Goal: Task Accomplishment & Management: Complete application form

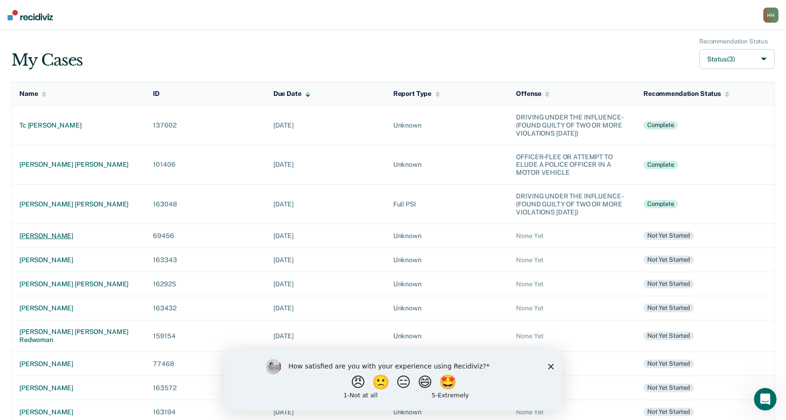
click at [60, 238] on div "[PERSON_NAME]" at bounding box center [78, 236] width 119 height 8
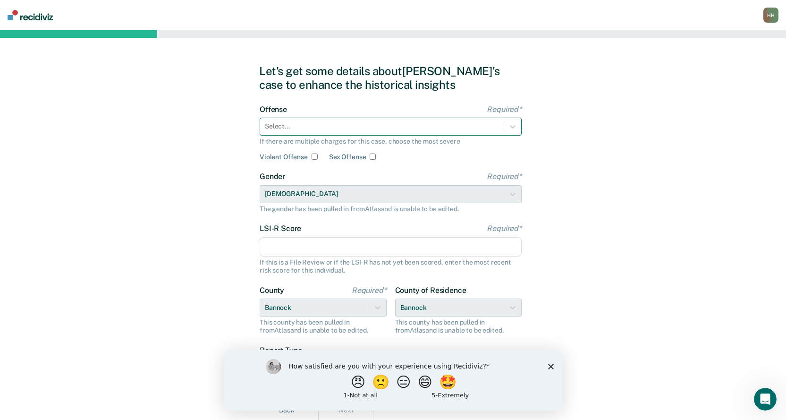
click at [313, 127] on div at bounding box center [382, 126] width 234 height 10
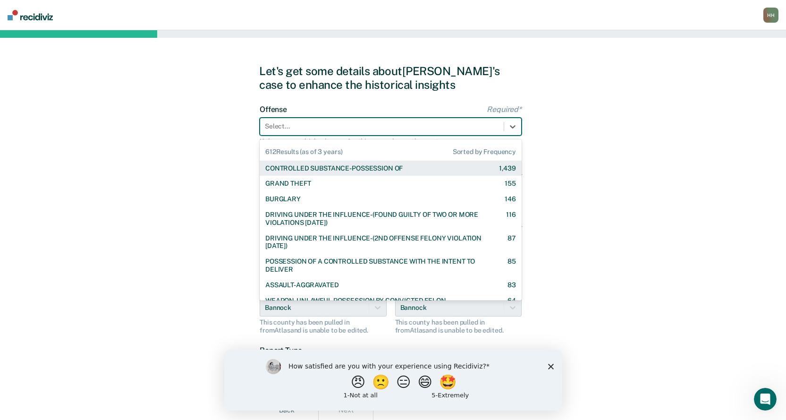
click at [318, 169] on div "CONTROLLED SUBSTANCE-POSSESSION OF" at bounding box center [333, 168] width 137 height 8
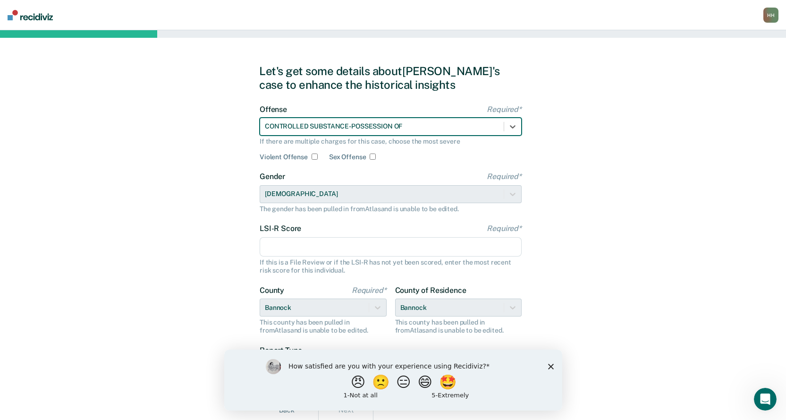
click at [297, 246] on input "LSI-R Score Required*" at bounding box center [391, 247] width 262 height 20
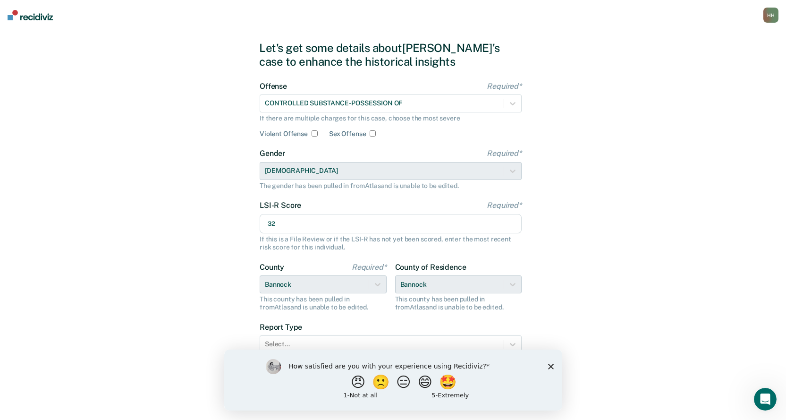
scroll to position [36, 0]
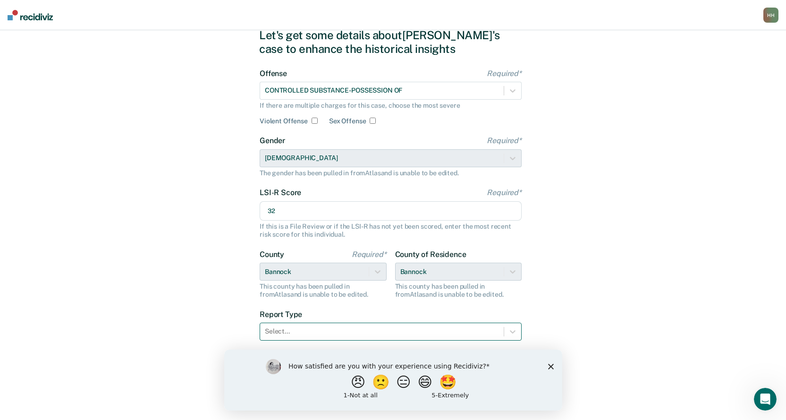
type input "32"
click at [312, 331] on div at bounding box center [382, 331] width 234 height 10
click at [510, 330] on icon at bounding box center [512, 331] width 9 height 9
drag, startPoint x: 551, startPoint y: 364, endPoint x: 551, endPoint y: 356, distance: 8.0
click at [551, 364] on icon "Close survey" at bounding box center [551, 366] width 6 height 6
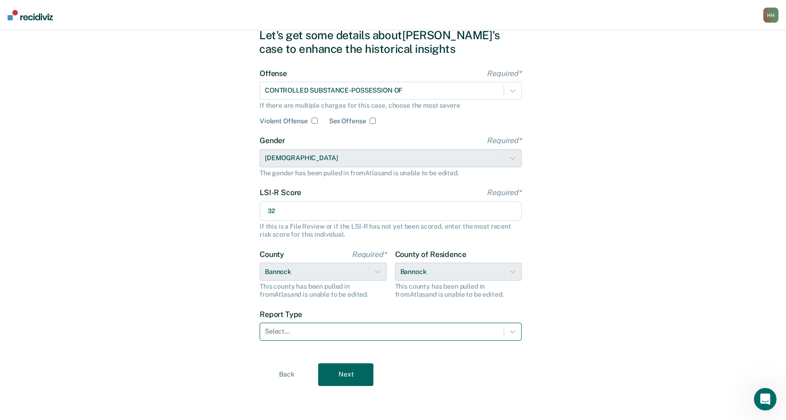
click at [301, 333] on div at bounding box center [382, 331] width 234 height 10
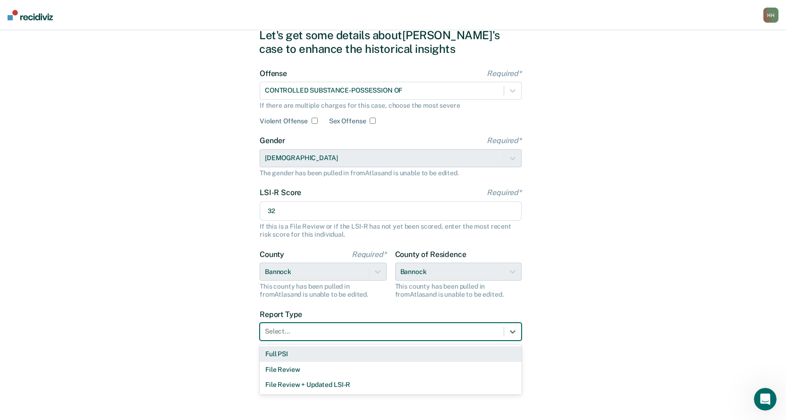
click at [284, 354] on div "Full PSI" at bounding box center [391, 354] width 262 height 16
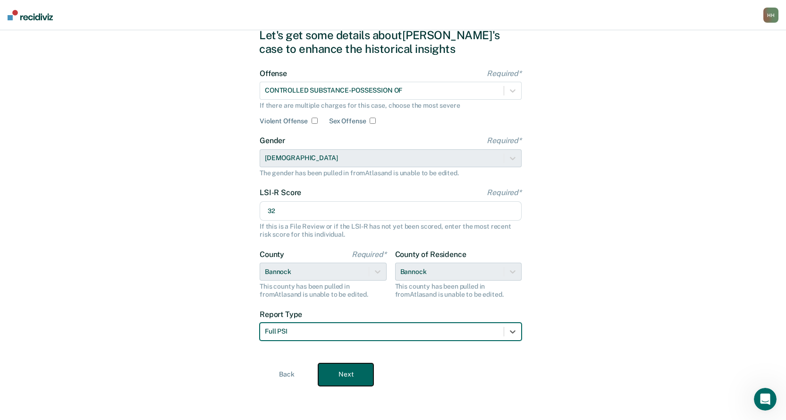
click at [340, 370] on button "Next" at bounding box center [345, 374] width 55 height 23
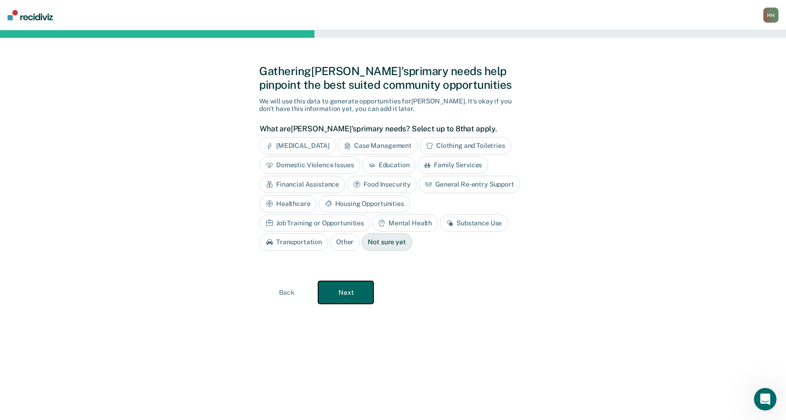
scroll to position [0, 0]
click at [444, 223] on div "Substance Use" at bounding box center [478, 222] width 68 height 17
click at [409, 140] on div "Case Management" at bounding box center [381, 145] width 80 height 17
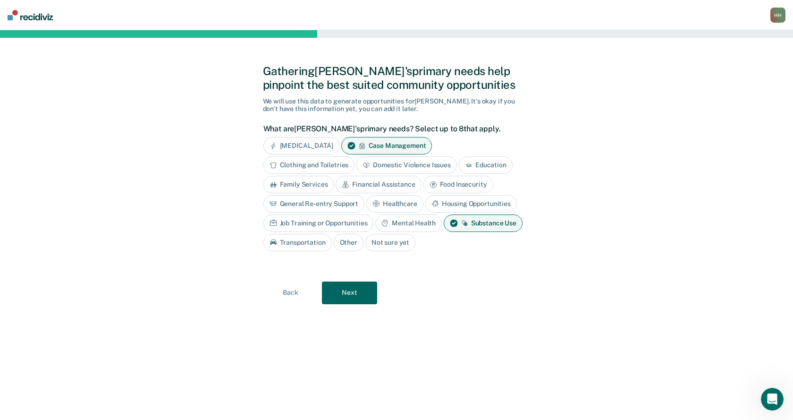
click at [336, 221] on div "Job Training or Opportunities" at bounding box center [318, 222] width 110 height 17
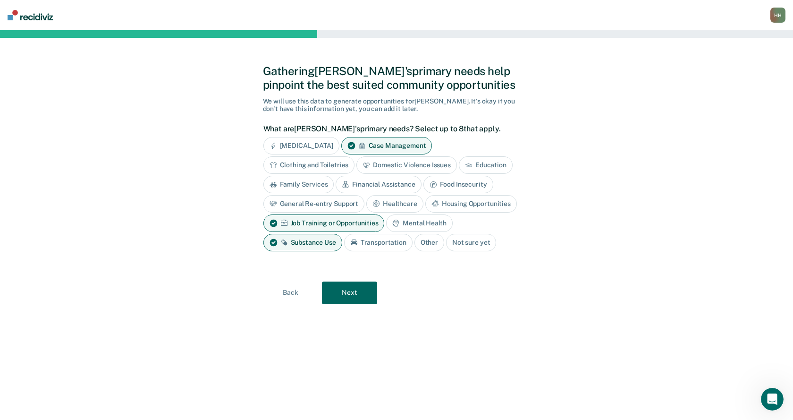
click at [336, 202] on div "General Re-entry Support" at bounding box center [314, 203] width 102 height 17
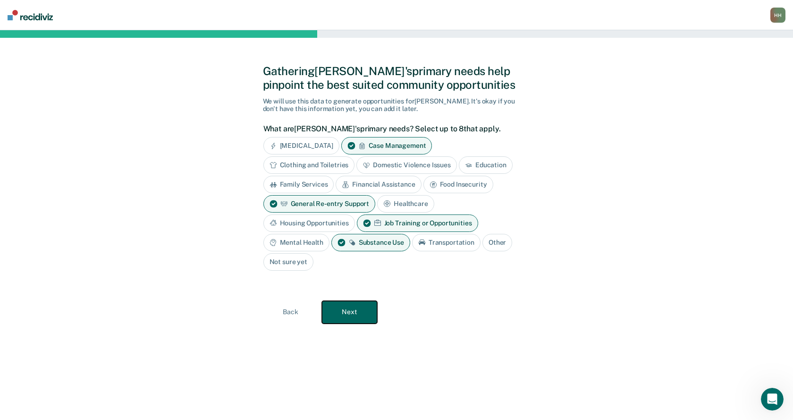
click at [361, 311] on button "Next" at bounding box center [349, 312] width 55 height 23
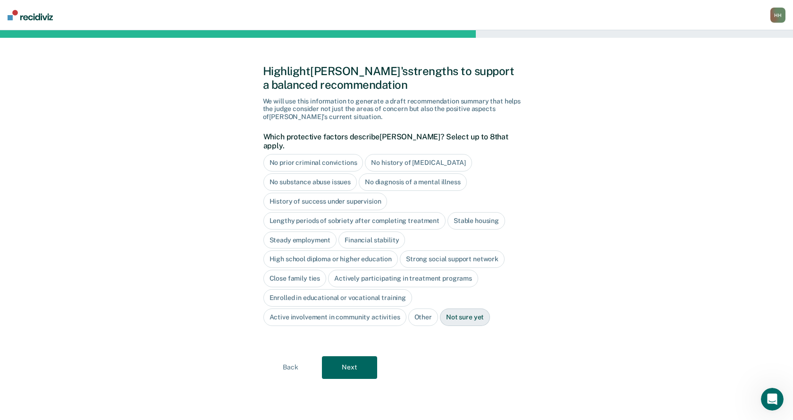
click at [474, 212] on div "Stable housing" at bounding box center [477, 220] width 58 height 17
click at [350, 358] on button "Next" at bounding box center [349, 367] width 55 height 23
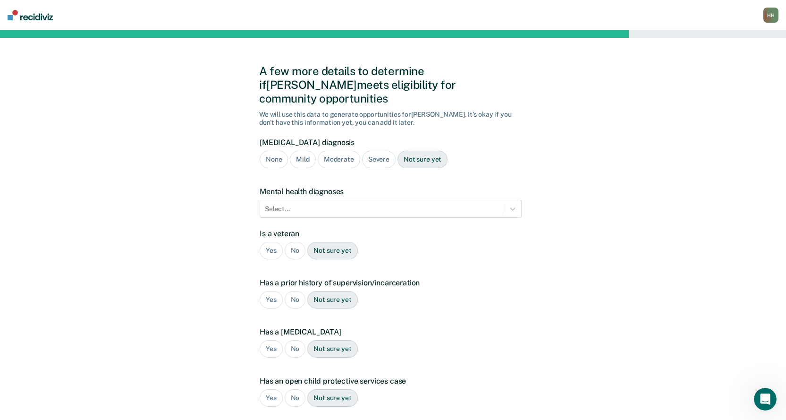
click at [334, 151] on div "Moderate" at bounding box center [339, 159] width 42 height 17
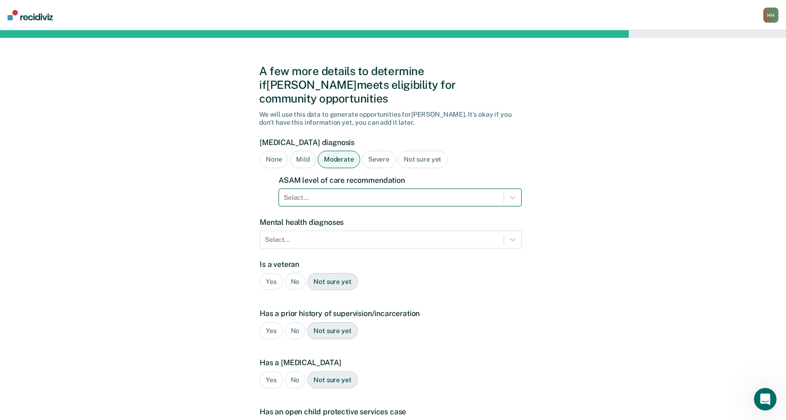
click at [340, 193] on div at bounding box center [391, 198] width 215 height 10
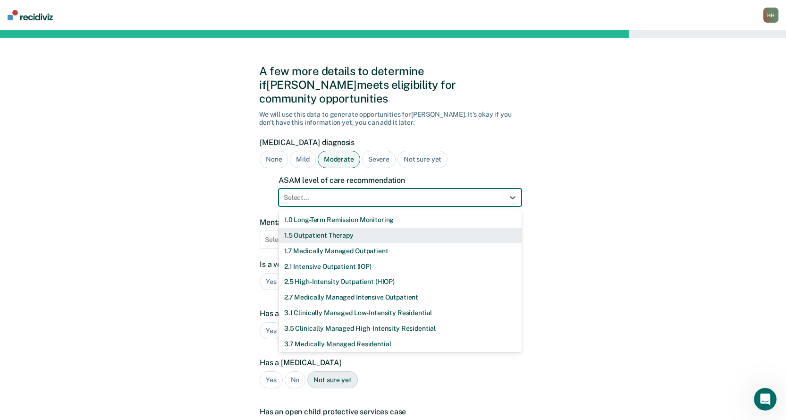
click at [324, 228] on div "1.5 Outpatient Therapy" at bounding box center [400, 236] width 243 height 16
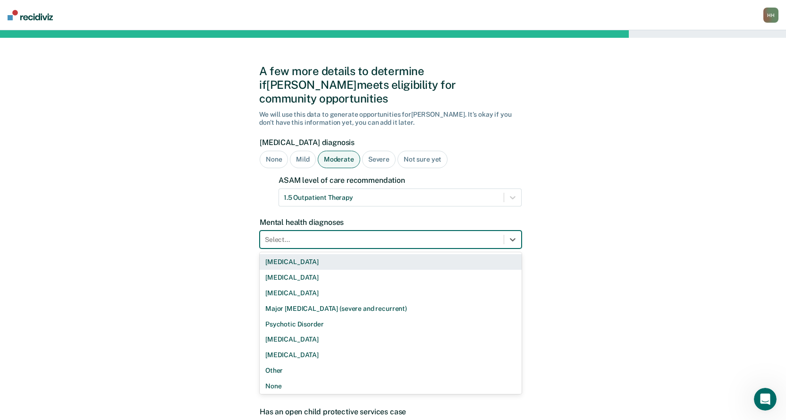
click at [289, 235] on div at bounding box center [382, 240] width 234 height 10
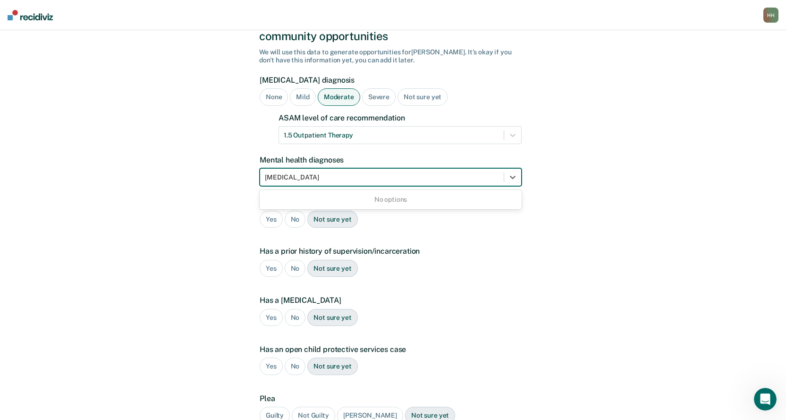
scroll to position [140, 0]
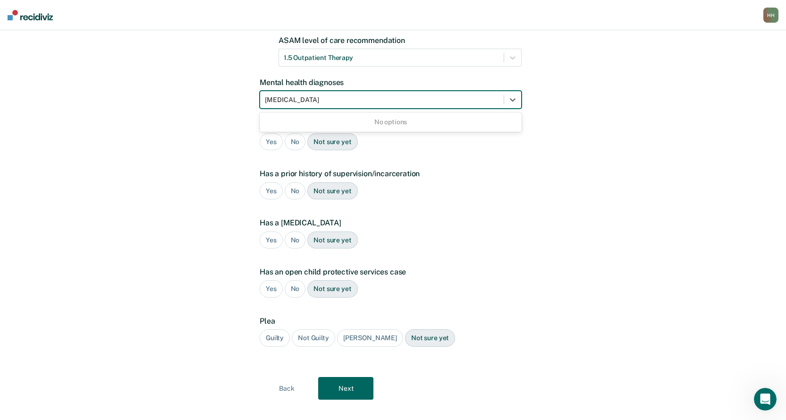
type input "[MEDICAL_DATA]"
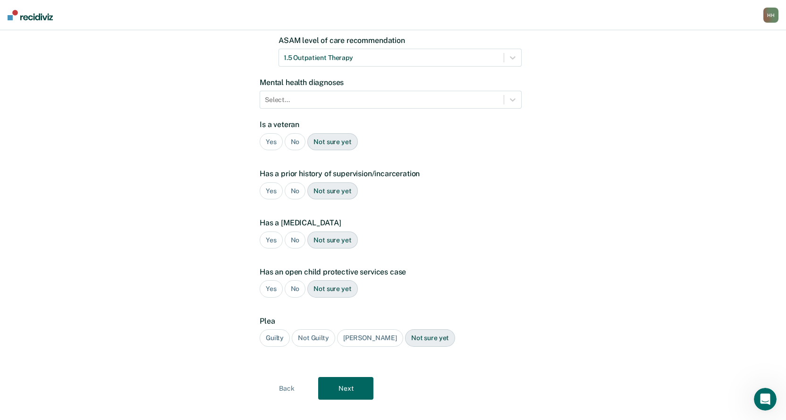
click at [574, 109] on div "A few more details to determine if [PERSON_NAME] meets eligibility for communit…" at bounding box center [393, 161] width 786 height 543
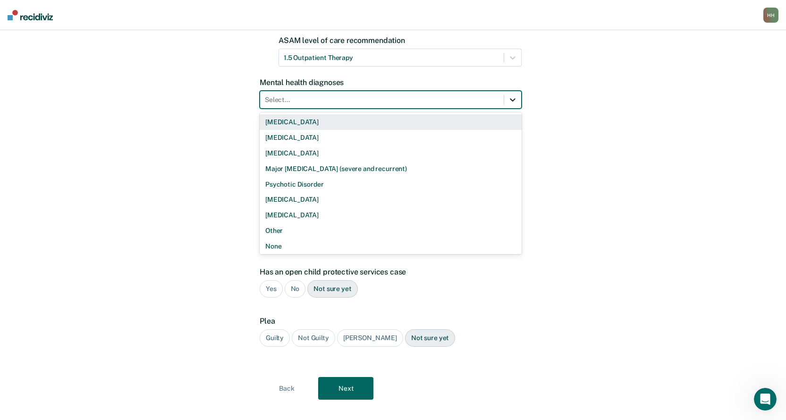
click at [512, 95] on icon at bounding box center [512, 99] width 9 height 9
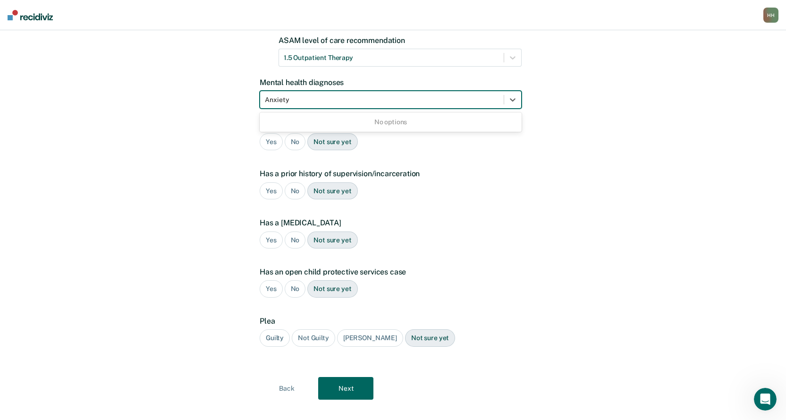
type input "Anxiety"
click at [270, 182] on div "Yes" at bounding box center [271, 190] width 23 height 17
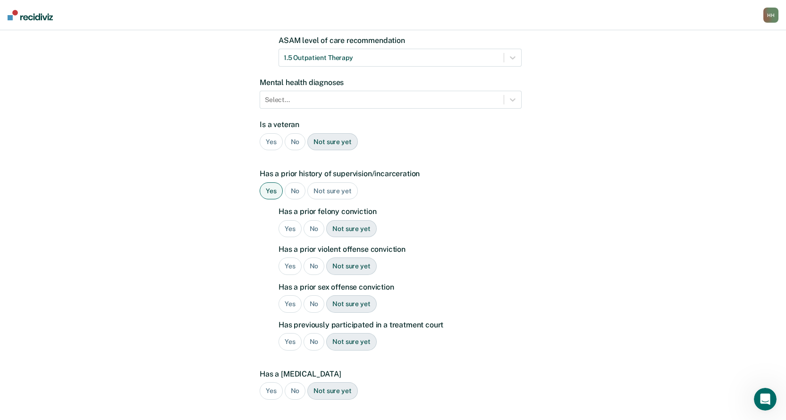
click at [292, 133] on div "No" at bounding box center [295, 141] width 21 height 17
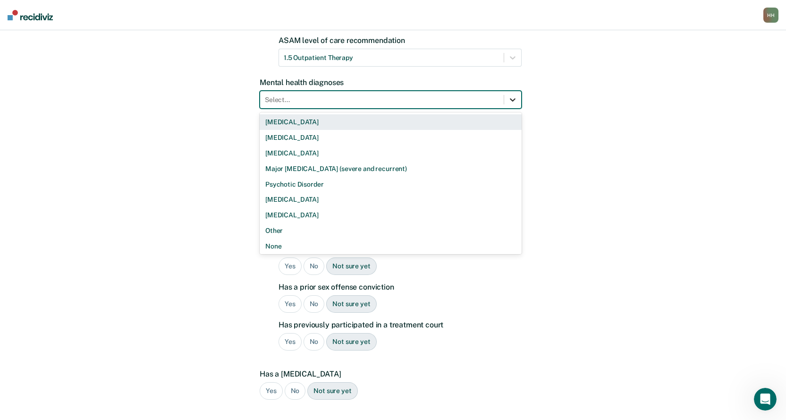
click at [512, 99] on icon at bounding box center [513, 100] width 6 height 3
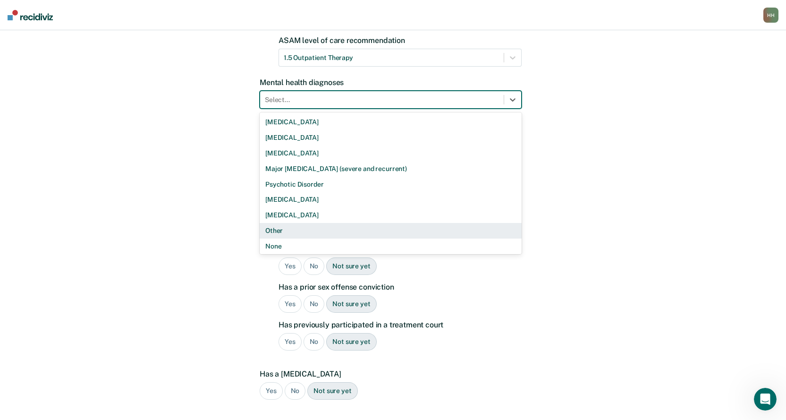
click at [439, 223] on div "Other" at bounding box center [391, 231] width 262 height 16
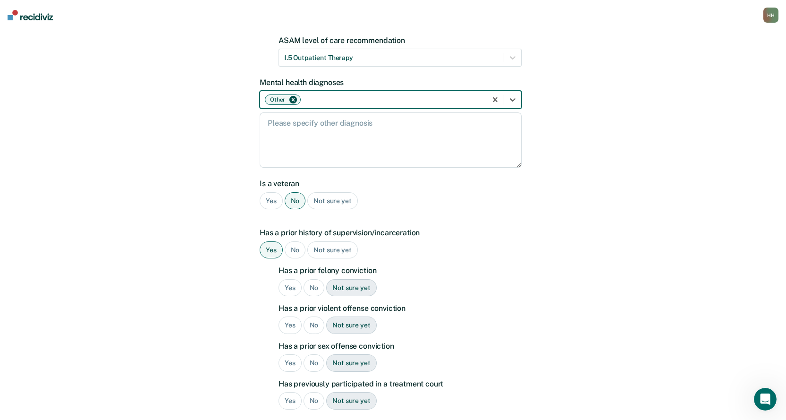
type input "A"
type input "[MEDICAL_DATA]"
click at [556, 165] on div "A few more details to determine if [PERSON_NAME] meets eligibility for communit…" at bounding box center [393, 266] width 786 height 753
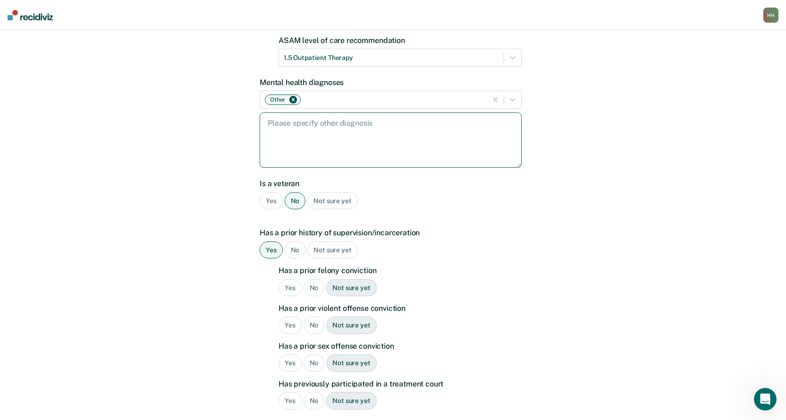
click at [280, 114] on textarea at bounding box center [391, 139] width 262 height 55
type textarea "[MEDICAL_DATA]"
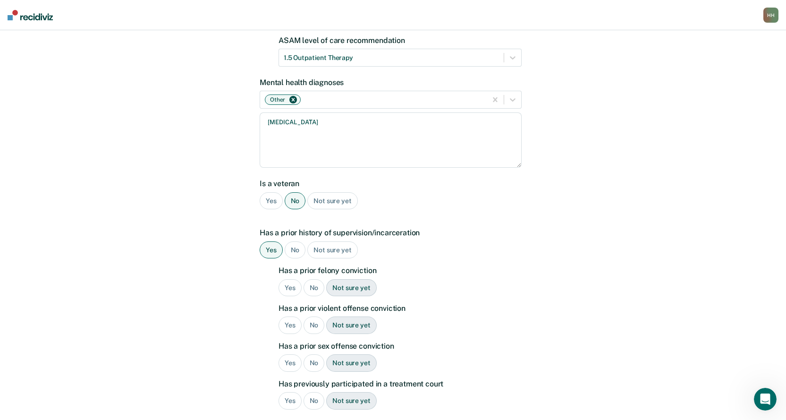
click at [290, 279] on div "Yes" at bounding box center [290, 287] width 23 height 17
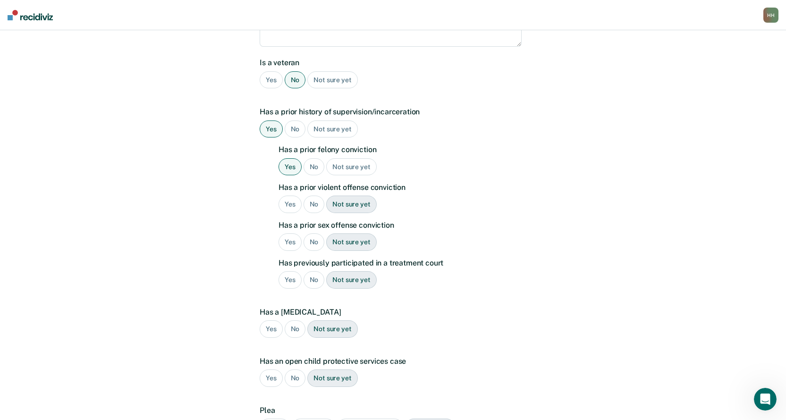
scroll to position [281, 0]
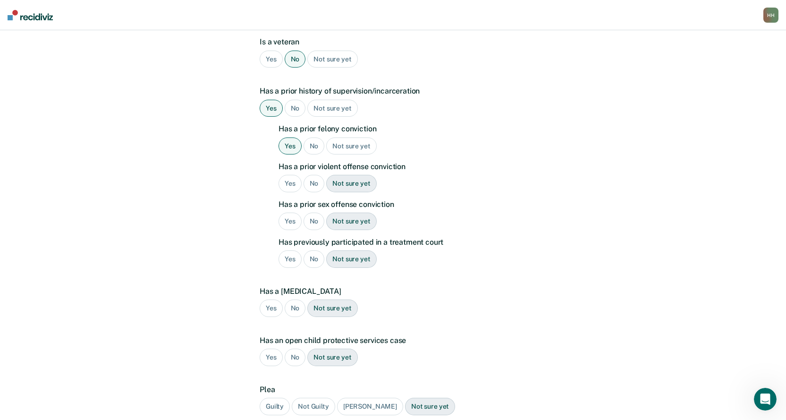
drag, startPoint x: 314, startPoint y: 168, endPoint x: 318, endPoint y: 179, distance: 12.1
click at [314, 175] on div "No" at bounding box center [314, 183] width 21 height 17
drag, startPoint x: 312, startPoint y: 207, endPoint x: 311, endPoint y: 214, distance: 7.1
click at [312, 212] on div "No" at bounding box center [314, 220] width 21 height 17
click at [313, 250] on div "No" at bounding box center [314, 258] width 21 height 17
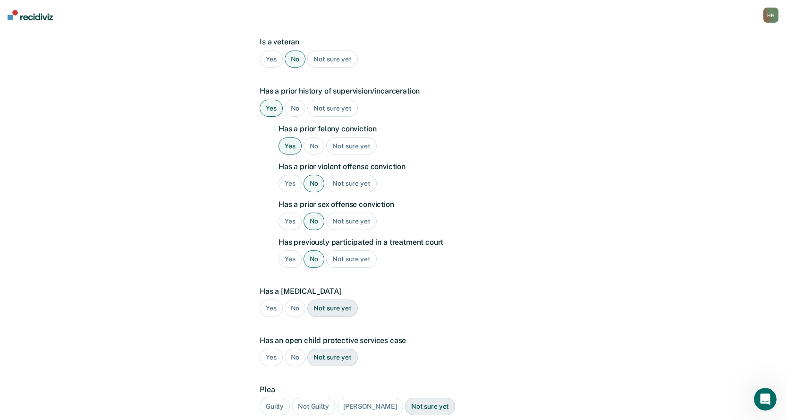
drag, startPoint x: 288, startPoint y: 246, endPoint x: 293, endPoint y: 251, distance: 7.7
click at [289, 250] on div "Yes" at bounding box center [290, 258] width 23 height 17
click at [298, 299] on div "No" at bounding box center [295, 307] width 21 height 17
drag, startPoint x: 293, startPoint y: 342, endPoint x: 327, endPoint y: 343, distance: 34.5
click at [293, 348] on div "No" at bounding box center [295, 356] width 21 height 17
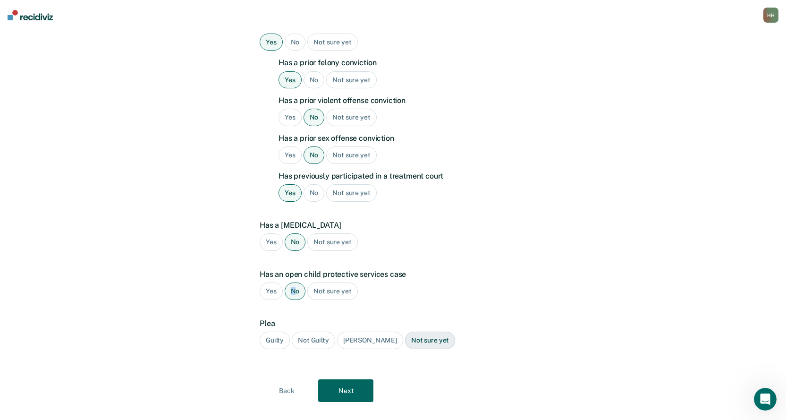
scroll to position [350, 0]
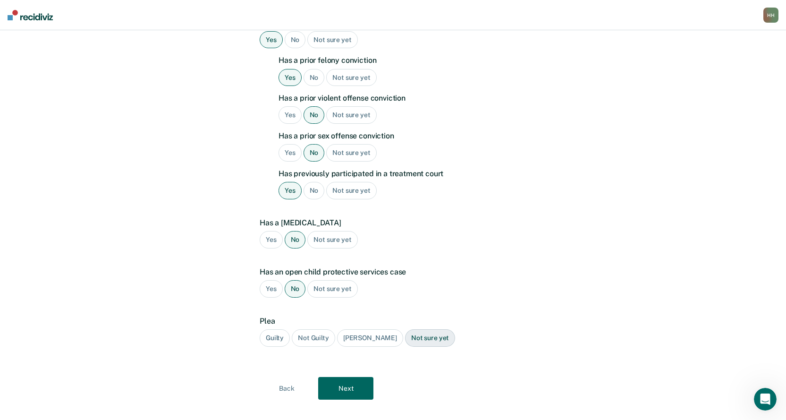
drag, startPoint x: 275, startPoint y: 323, endPoint x: 280, endPoint y: 328, distance: 7.0
click at [276, 329] on div "Guilty" at bounding box center [275, 337] width 30 height 17
click at [342, 377] on button "Next" at bounding box center [345, 388] width 55 height 23
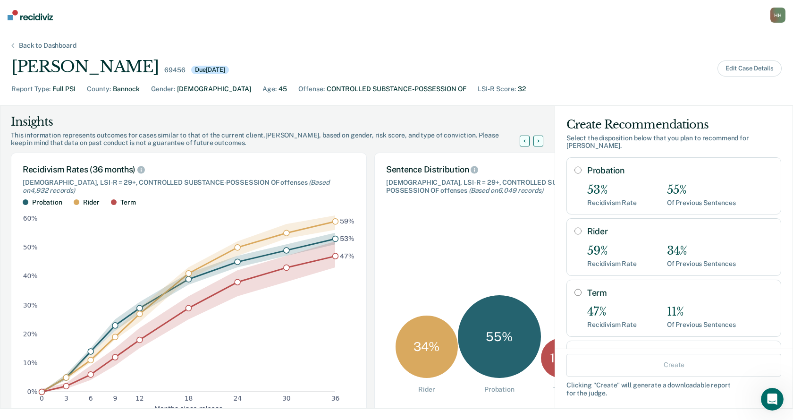
click at [575, 289] on input "Term" at bounding box center [578, 293] width 7 height 8
radio input "true"
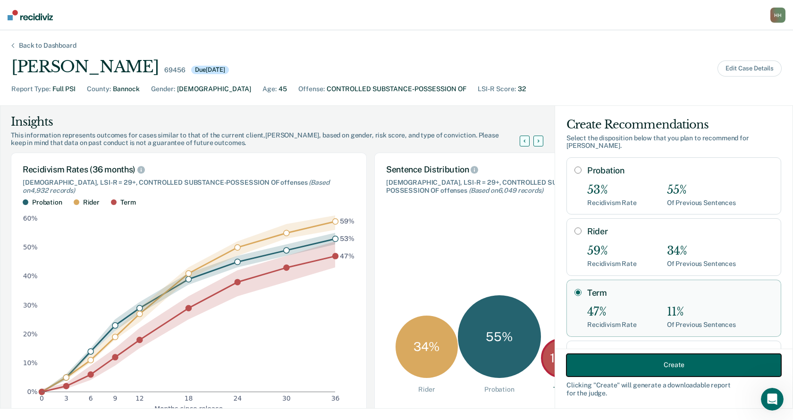
click at [628, 363] on button "Create" at bounding box center [674, 364] width 215 height 23
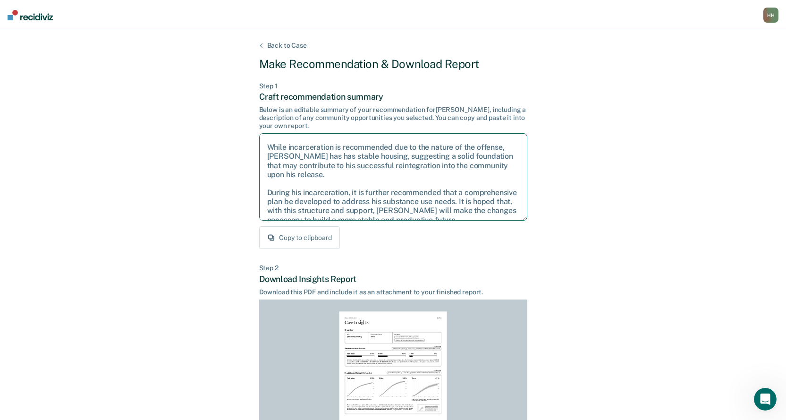
scroll to position [42, 0]
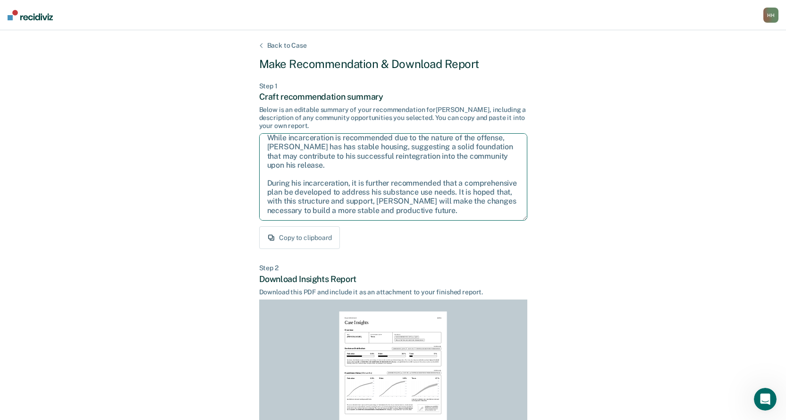
drag, startPoint x: 267, startPoint y: 144, endPoint x: 511, endPoint y: 215, distance: 253.7
click at [511, 215] on textarea "Given the circumstances of this case, it is recommended that [PERSON_NAME] be s…" at bounding box center [393, 176] width 268 height 87
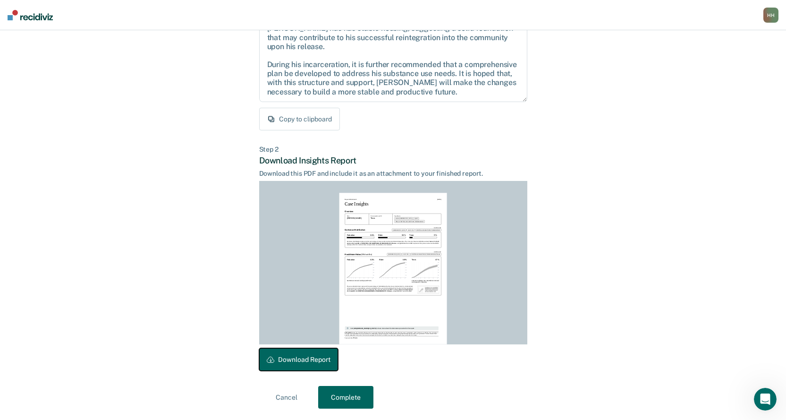
click at [322, 358] on button "Download Report" at bounding box center [298, 359] width 79 height 23
click at [343, 395] on button "Complete" at bounding box center [345, 397] width 55 height 23
